Goal: Check status: Check status

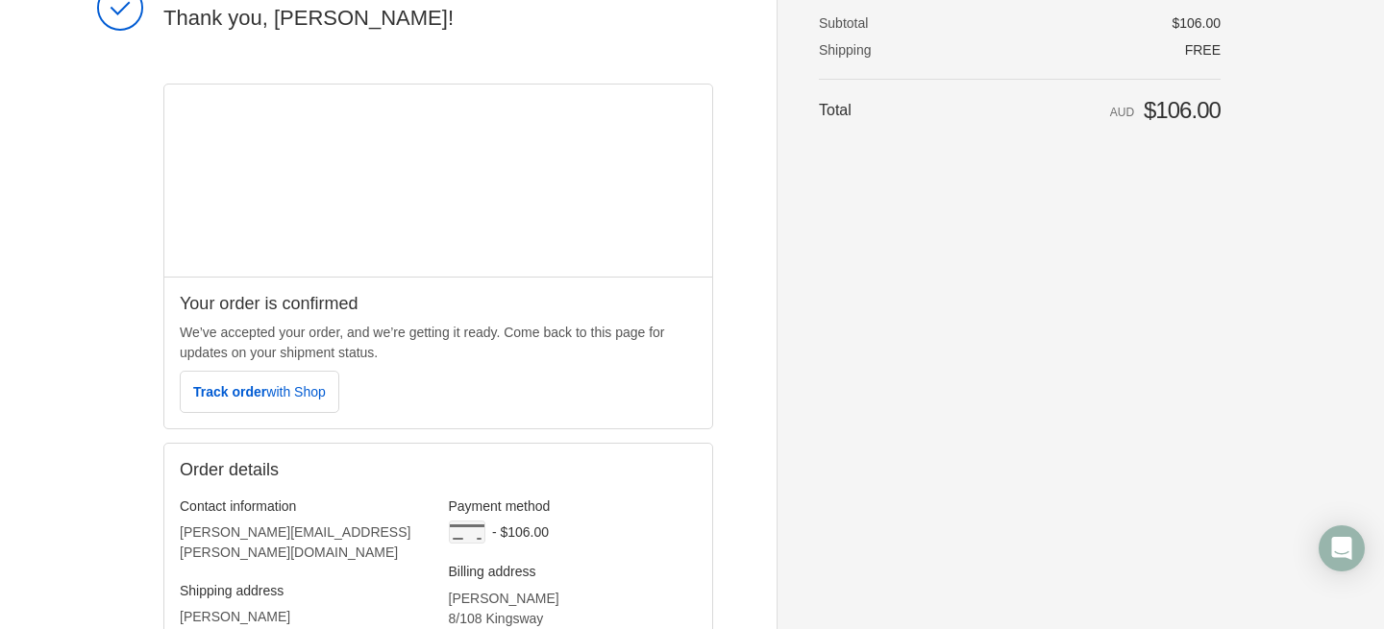
scroll to position [118, 0]
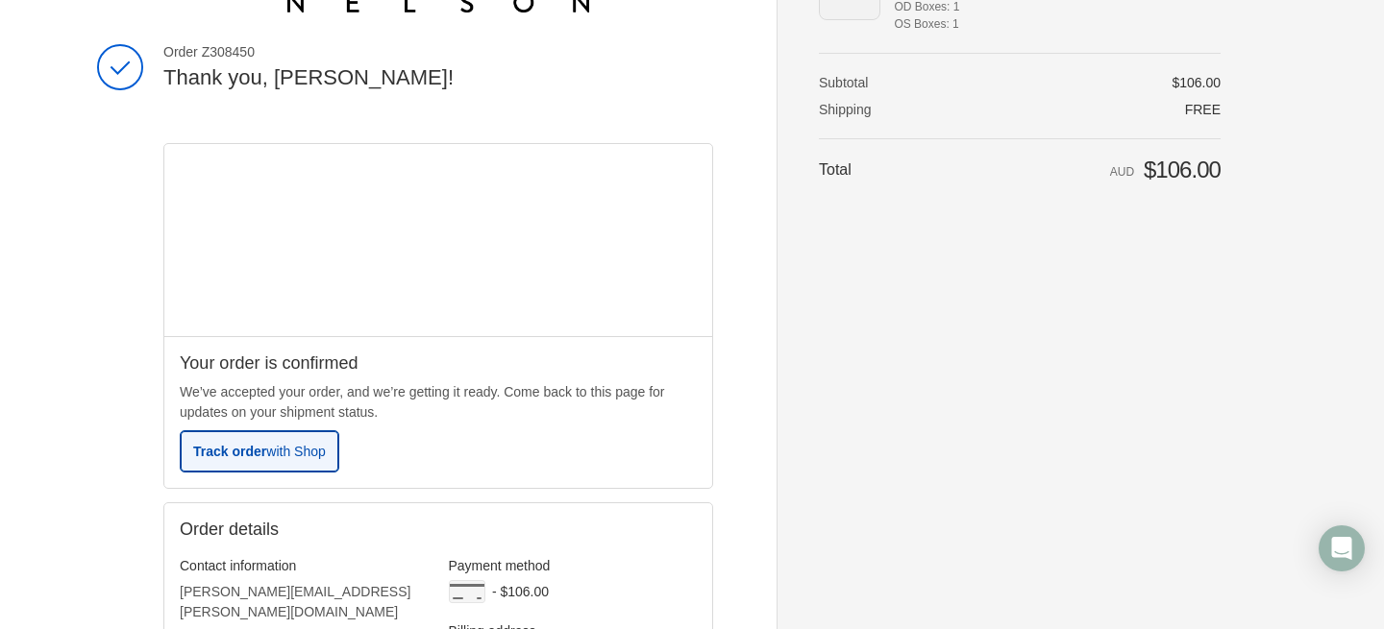
click at [268, 455] on span "Track order with Shop" at bounding box center [259, 451] width 133 height 15
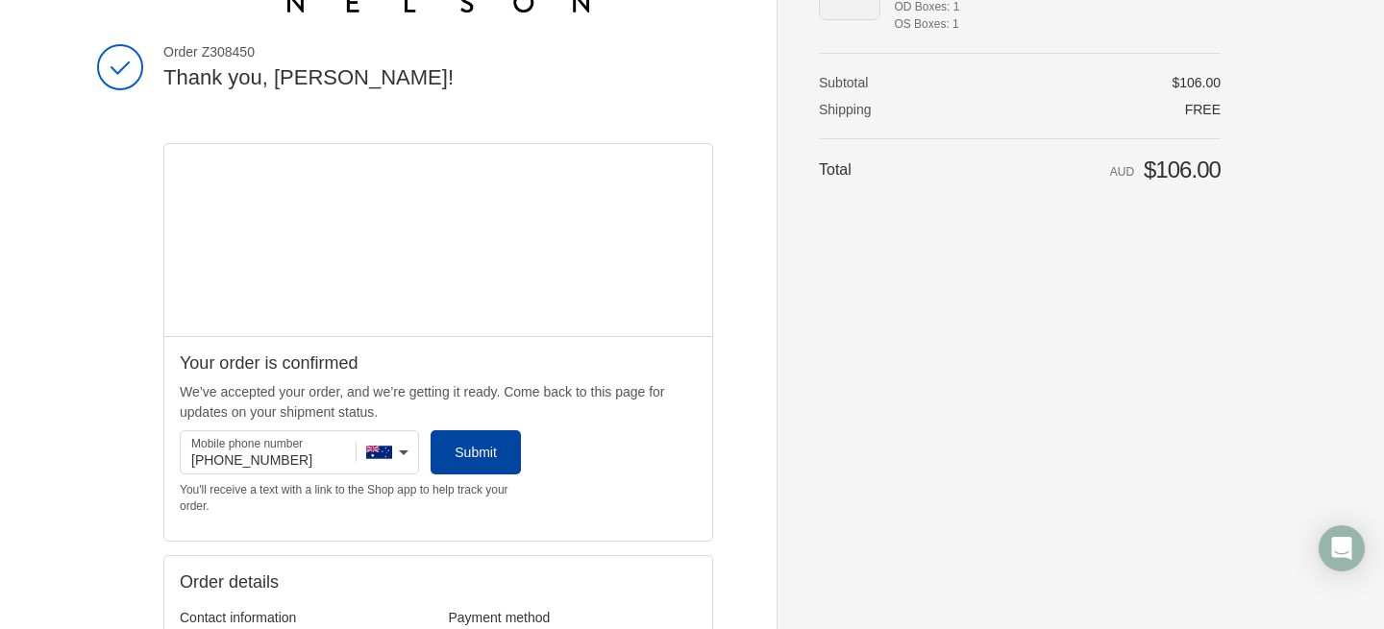
click at [495, 456] on span "Submit" at bounding box center [475, 452] width 42 height 15
